Goal: Information Seeking & Learning: Learn about a topic

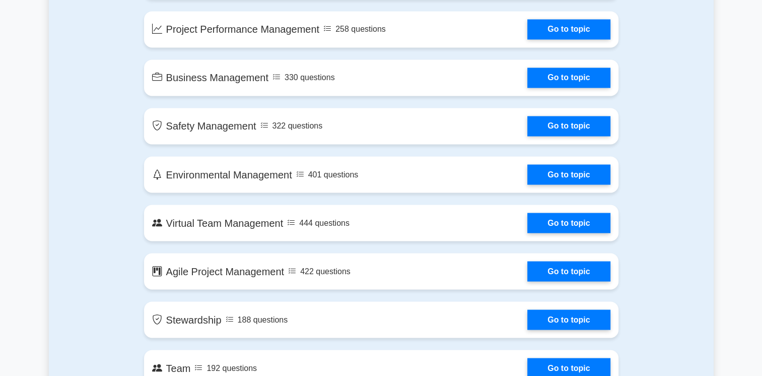
click at [760, 188] on main "Ace Your PMP Exam with Confidence Join 10,000+ successful Project Management Pr…" at bounding box center [381, 149] width 762 height 3724
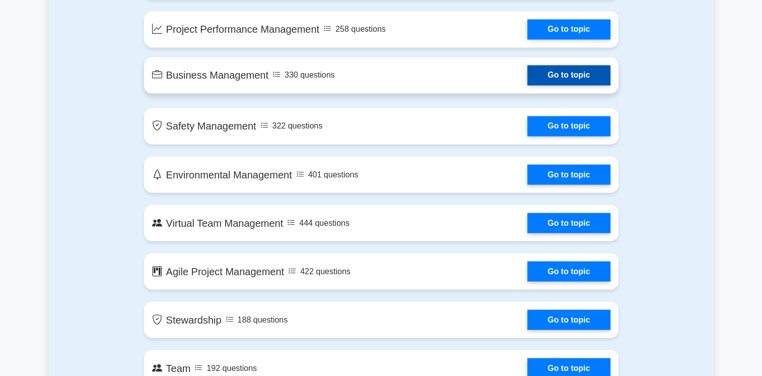
click at [527, 77] on link "Go to topic" at bounding box center [568, 75] width 83 height 20
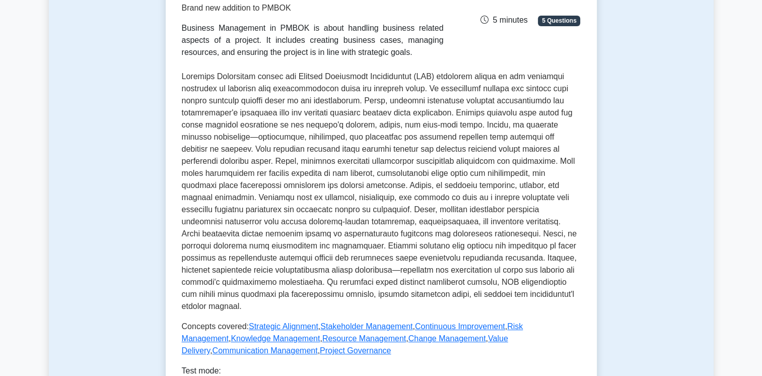
scroll to position [512, 0]
